Goal: Task Accomplishment & Management: Manage account settings

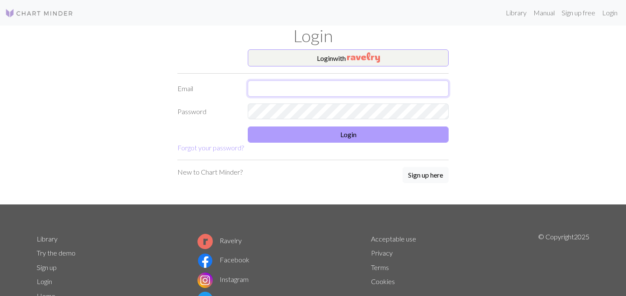
type input "[EMAIL_ADDRESS][DOMAIN_NAME]"
click at [284, 128] on button "Login" at bounding box center [348, 135] width 201 height 16
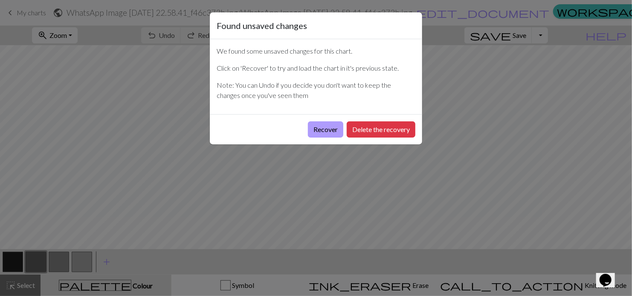
click at [322, 128] on button "Recover" at bounding box center [325, 129] width 35 height 16
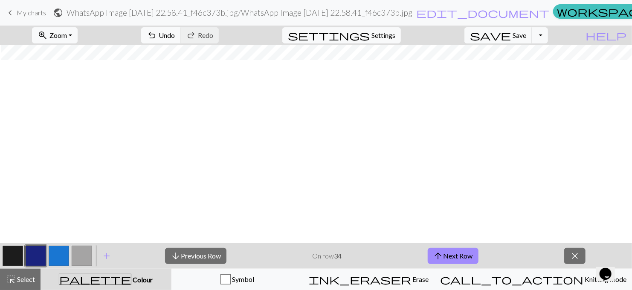
scroll to position [0, 1]
click at [204, 254] on button "arrow_downward Previous Row" at bounding box center [195, 256] width 61 height 16
